Goal: Task Accomplishment & Management: Complete application form

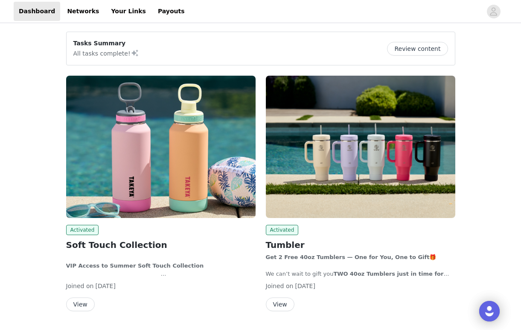
click at [200, 158] on img at bounding box center [161, 147] width 190 height 142
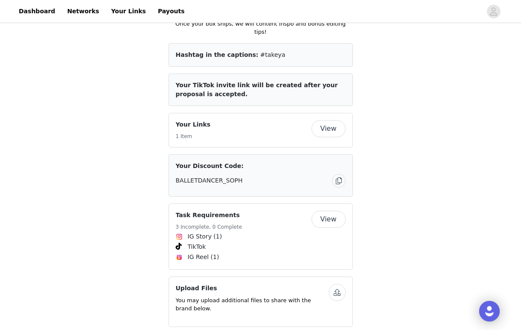
scroll to position [488, 0]
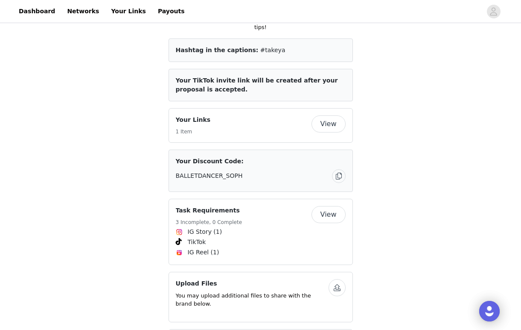
click at [333, 206] on button "View" at bounding box center [329, 214] width 34 height 17
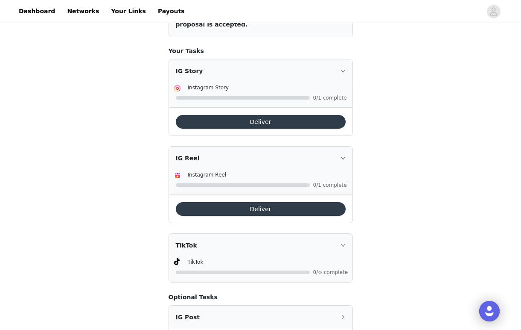
scroll to position [136, 0]
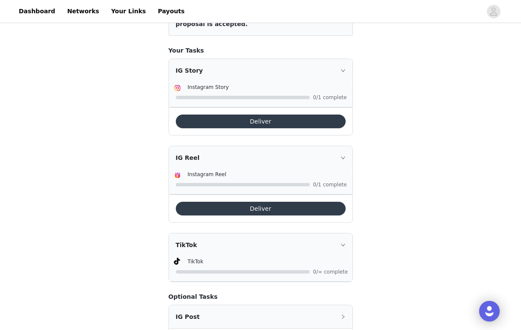
click at [316, 122] on button "Deliver" at bounding box center [261, 121] width 170 height 14
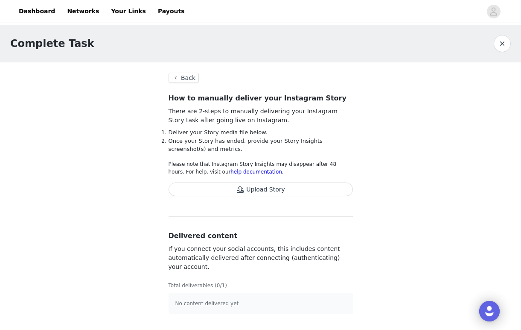
click at [319, 196] on span "Upload Story" at bounding box center [261, 192] width 184 height 20
click at [316, 190] on button "Upload Story" at bounding box center [261, 189] width 184 height 14
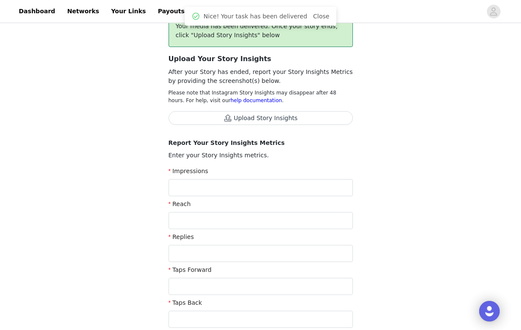
scroll to position [109, 0]
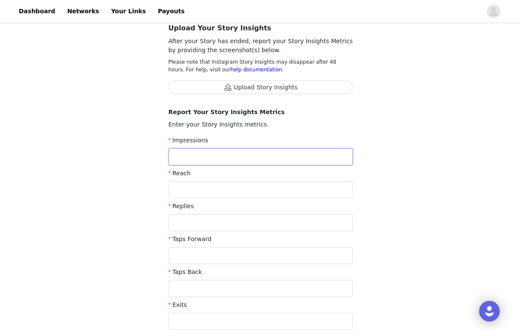
click at [264, 155] on input "text" at bounding box center [261, 156] width 184 height 17
type input "155"
click at [254, 184] on input "text" at bounding box center [261, 189] width 184 height 17
type input "155"
click at [252, 261] on input "text" at bounding box center [261, 255] width 184 height 17
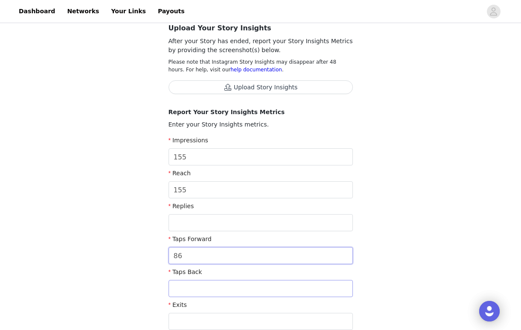
type input "86"
click at [256, 293] on input "text" at bounding box center [261, 288] width 184 height 17
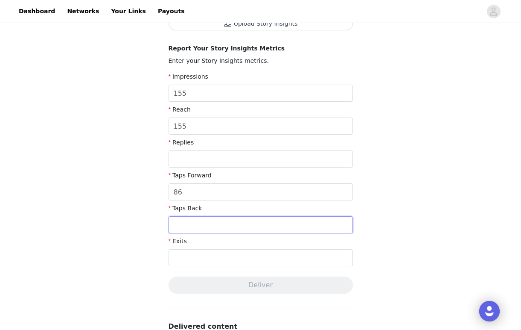
scroll to position [197, 0]
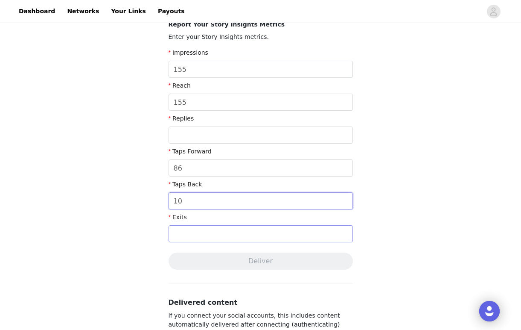
type input "10"
click at [194, 233] on input "text" at bounding box center [261, 233] width 184 height 17
type input "25"
click at [375, 248] on div "Complete Task Back Your media has been delivered. Once your story ends, click "…" at bounding box center [260, 132] width 521 height 609
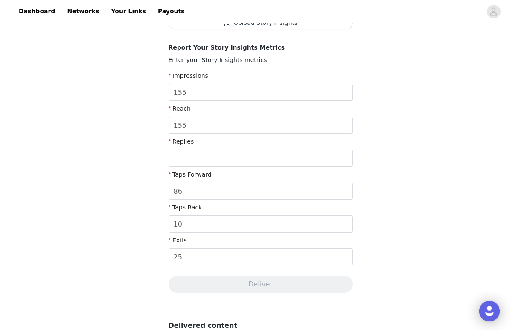
scroll to position [168, 0]
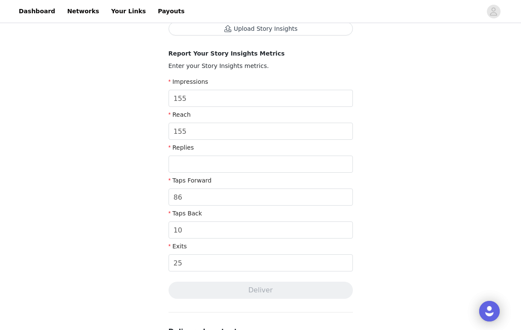
click at [288, 149] on div "Replies" at bounding box center [261, 149] width 184 height 12
click at [286, 164] on input "text" at bounding box center [261, 163] width 184 height 17
type input "0"
click at [348, 195] on input "86" at bounding box center [261, 196] width 184 height 17
click at [379, 200] on div "Complete Task Back Your media has been delivered. Once your story ends, click "…" at bounding box center [260, 161] width 521 height 609
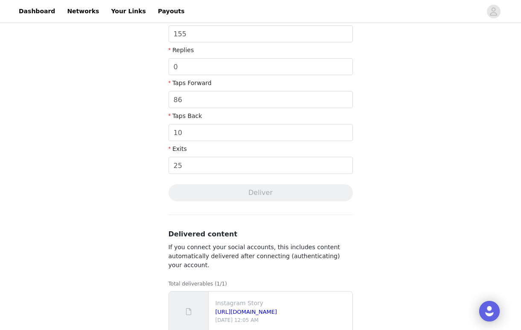
scroll to position [267, 0]
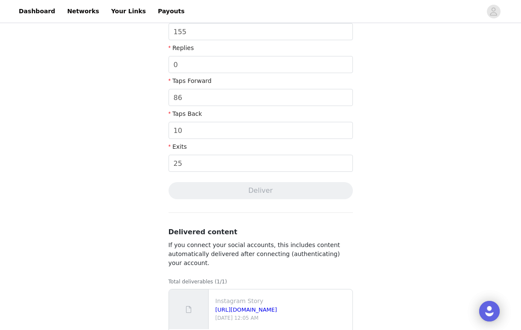
click at [307, 201] on section "Back Your media has been delivered. Once your story ends, click "Upload Story I…" at bounding box center [260, 81] width 205 height 572
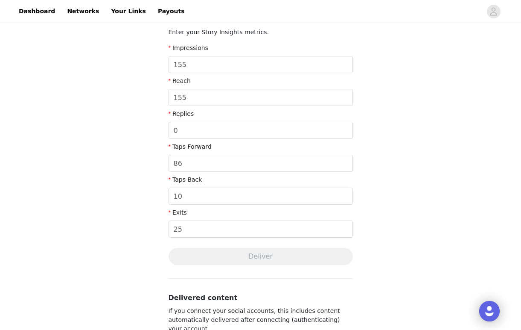
scroll to position [178, 0]
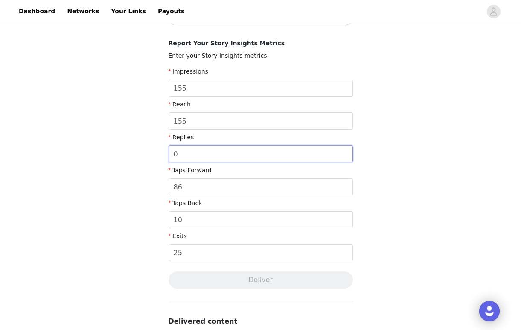
click at [246, 152] on input "0" at bounding box center [261, 153] width 184 height 17
type input "1"
click at [387, 236] on div "Complete Task Back Your media has been delivered. Once your story ends, click "…" at bounding box center [260, 151] width 521 height 609
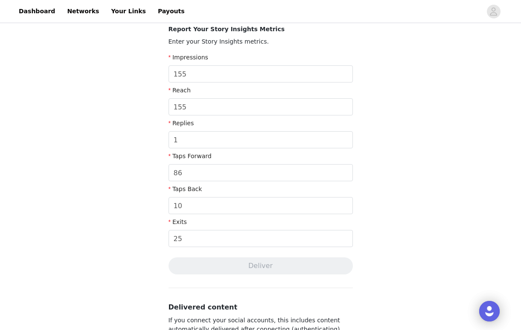
scroll to position [192, 0]
click at [294, 145] on input "1" at bounding box center [261, 140] width 184 height 17
type input "0"
click at [271, 112] on input "155" at bounding box center [261, 107] width 184 height 17
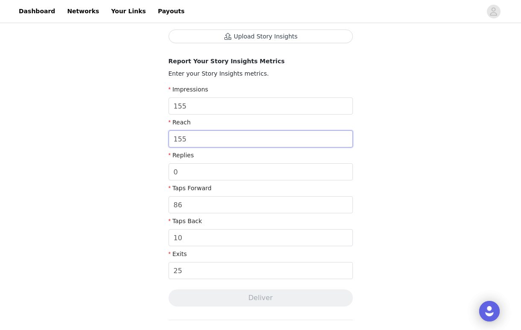
scroll to position [49, 0]
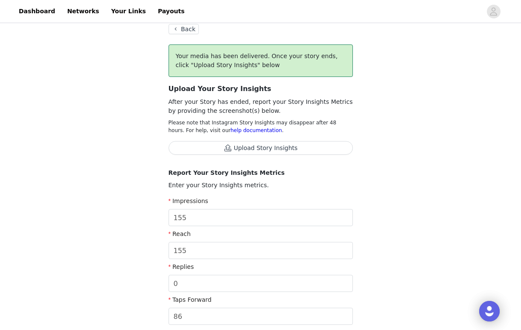
click at [275, 149] on button "Upload Story Insights" at bounding box center [261, 148] width 184 height 14
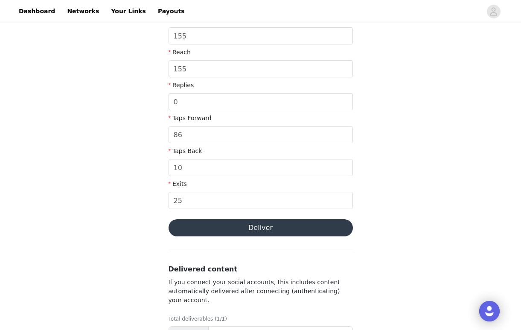
scroll to position [271, 0]
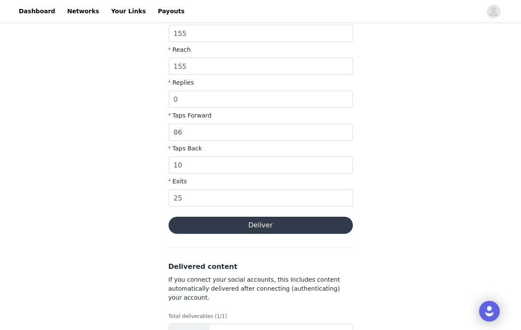
click at [323, 228] on button "Deliver" at bounding box center [261, 224] width 184 height 17
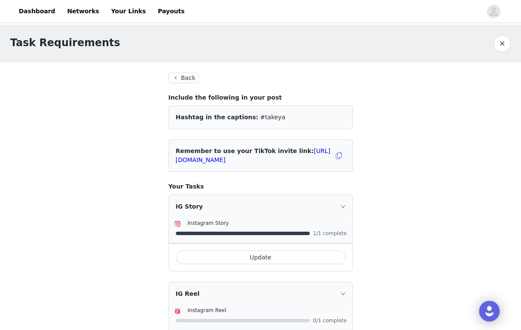
scroll to position [12, 0]
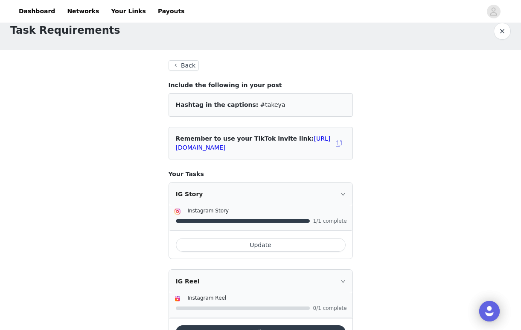
click at [339, 145] on button "button" at bounding box center [339, 143] width 14 height 14
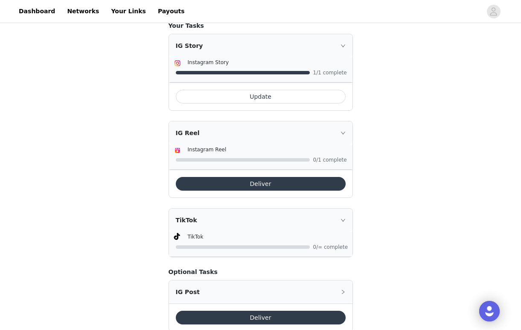
scroll to position [160, 0]
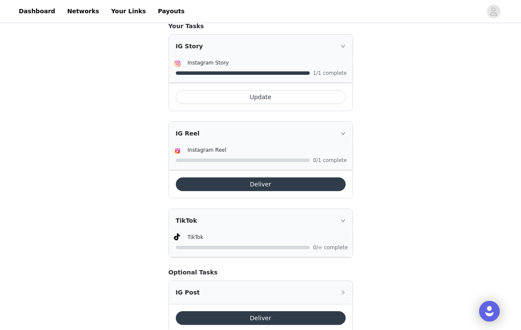
click at [246, 0] on header "Dashboard Networks Your Links Payouts" at bounding box center [260, 11] width 521 height 23
click at [305, 186] on button "Deliver" at bounding box center [261, 184] width 170 height 14
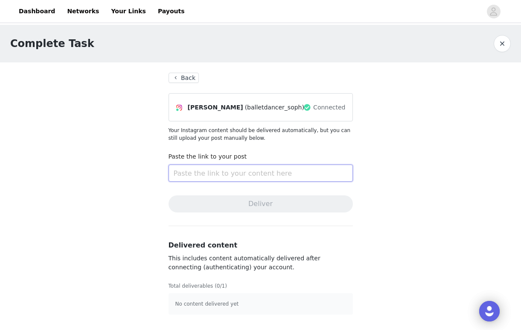
click at [304, 176] on input "text" at bounding box center [261, 172] width 184 height 17
paste input "[URL][DOMAIN_NAME]"
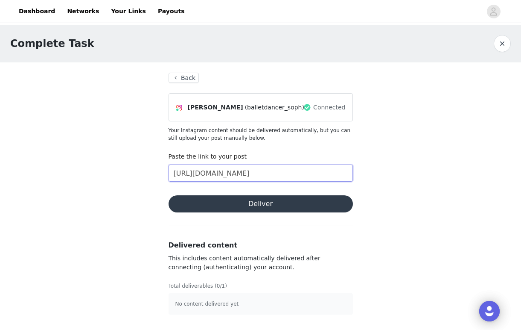
type input "[URL][DOMAIN_NAME]"
click at [266, 207] on button "Deliver" at bounding box center [261, 203] width 184 height 17
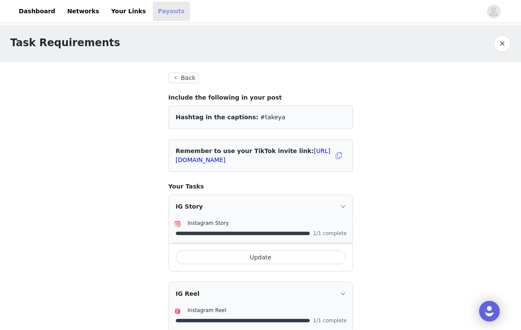
click at [153, 5] on link "Payouts" at bounding box center [171, 11] width 37 height 19
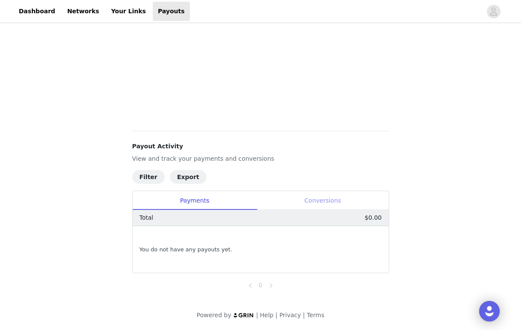
scroll to position [230, 0]
click at [322, 200] on div "Conversions" at bounding box center [323, 200] width 132 height 19
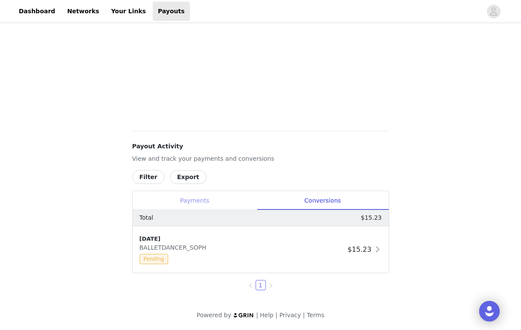
click at [198, 200] on div "Payments" at bounding box center [195, 200] width 124 height 19
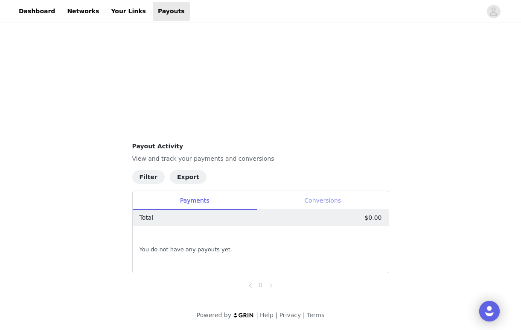
click at [284, 203] on div "Conversions" at bounding box center [323, 200] width 132 height 19
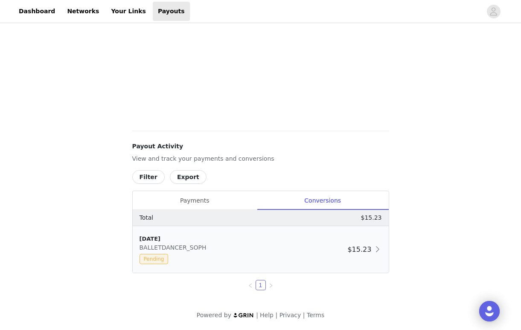
click at [334, 257] on div "Pending" at bounding box center [242, 259] width 205 height 10
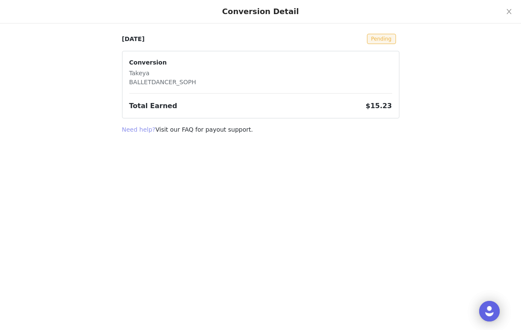
click at [133, 127] on link "Need help?" at bounding box center [139, 129] width 34 height 7
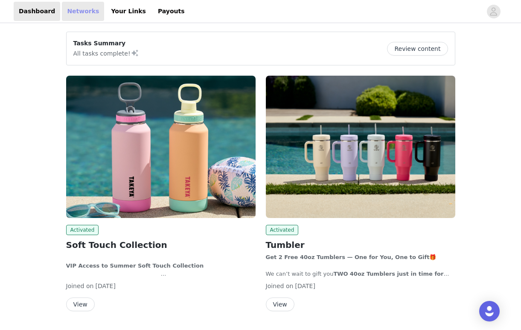
click at [83, 12] on link "Networks" at bounding box center [83, 11] width 42 height 19
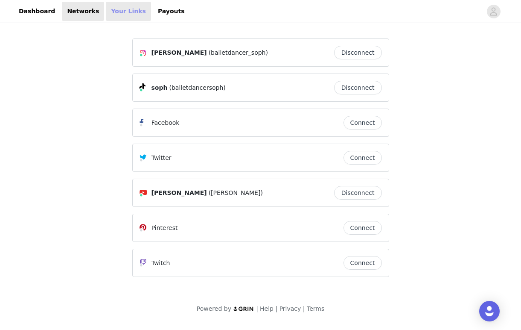
click at [106, 13] on link "Your Links" at bounding box center [128, 11] width 45 height 19
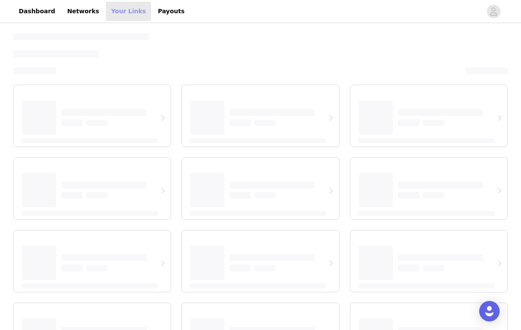
select select "12"
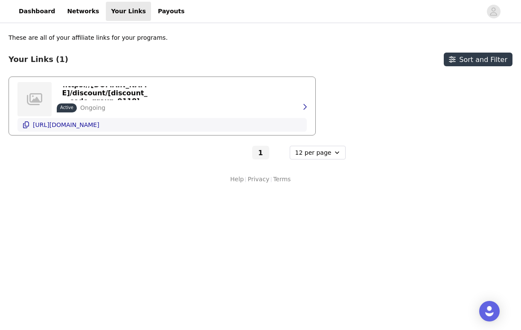
click at [99, 125] on p "https://glnk.io/jr4v/balletdancer-soph" at bounding box center [66, 124] width 67 height 7
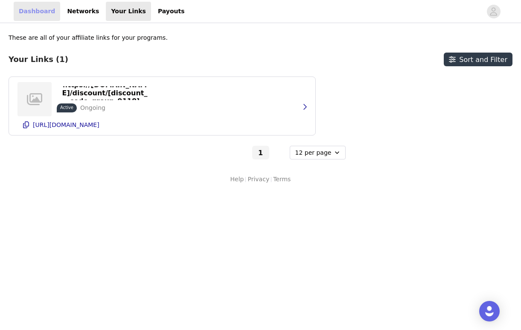
click at [31, 14] on link "Dashboard" at bounding box center [37, 11] width 47 height 19
